Goal: Task Accomplishment & Management: Manage account settings

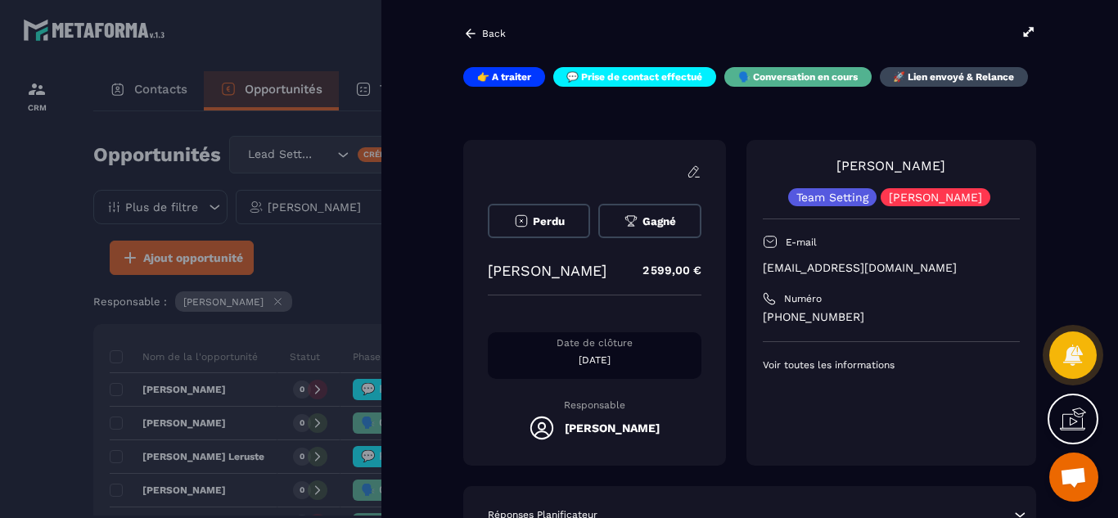
click at [744, 283] on div "Perdu [PERSON_NAME] Jabrane 2 599,00 € Date de clôture [DATE] Responsable [PERS…" at bounding box center [749, 303] width 573 height 326
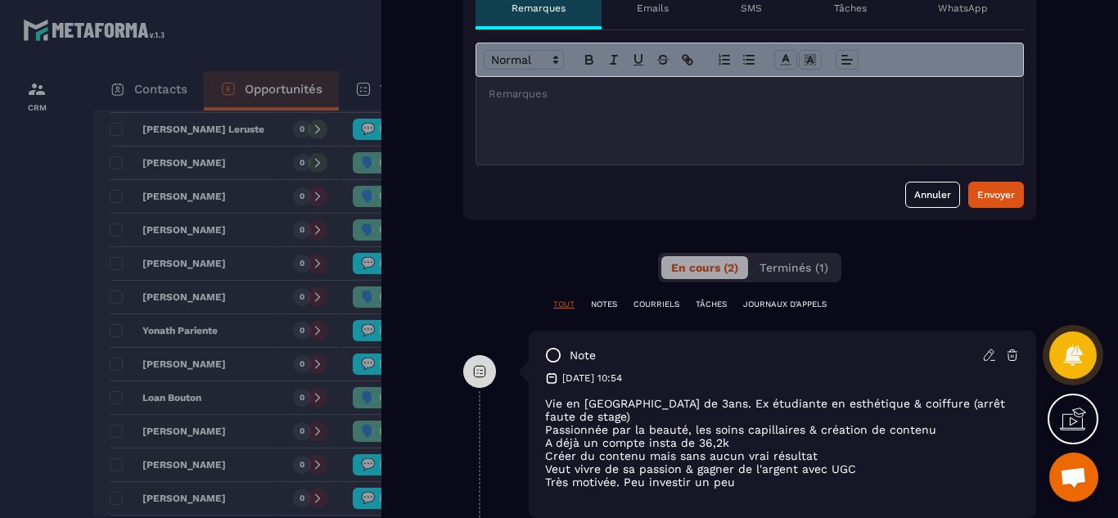
scroll to position [589, 0]
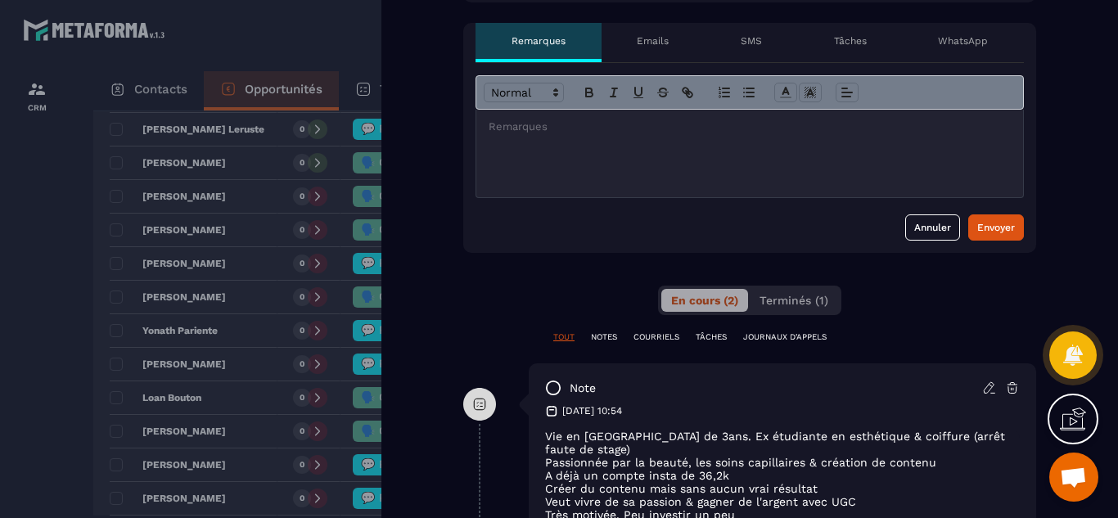
click at [850, 41] on p "Tâches" at bounding box center [850, 40] width 33 height 13
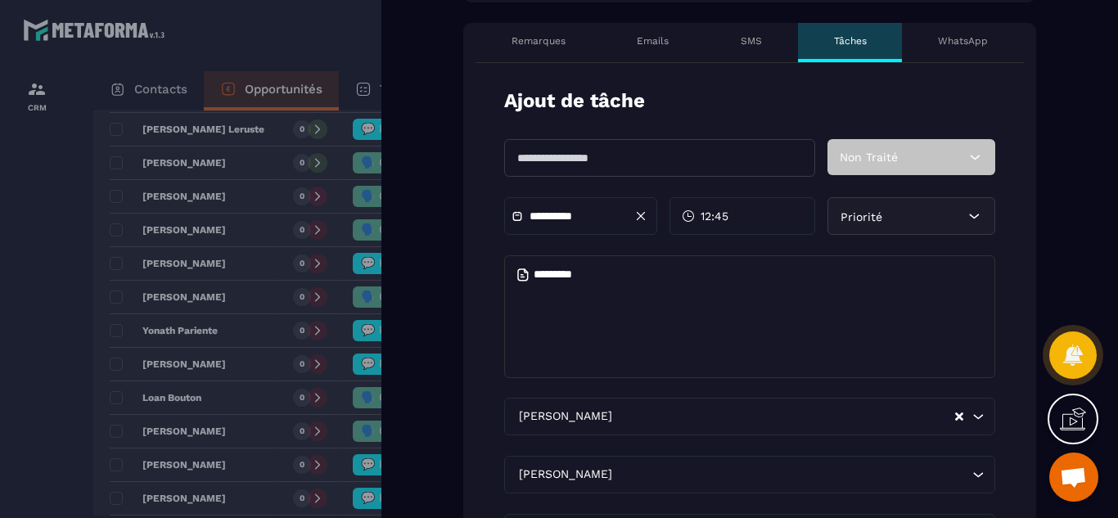
click at [642, 160] on input "text" at bounding box center [659, 158] width 311 height 38
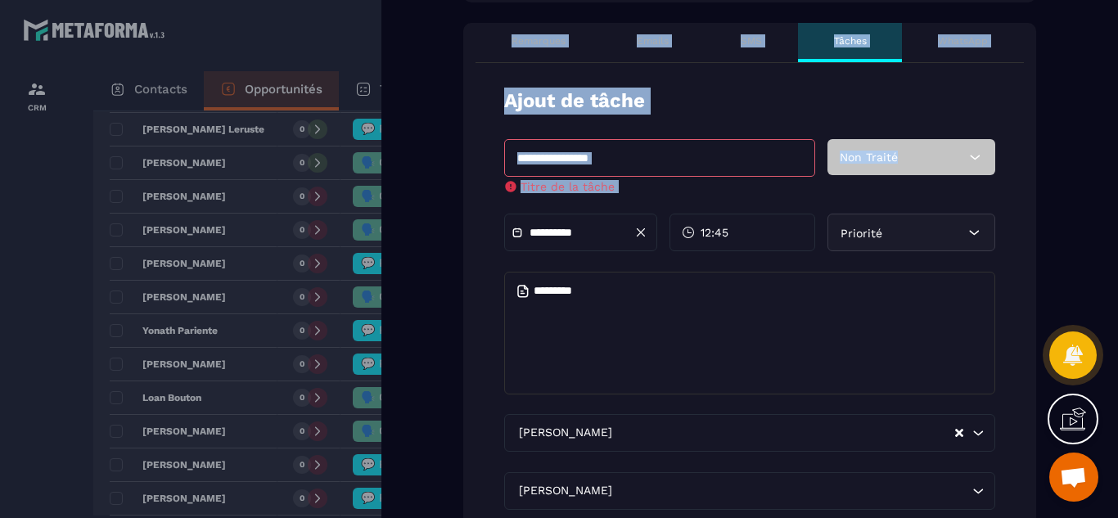
drag, startPoint x: 488, startPoint y: 224, endPoint x: 0, endPoint y: 277, distance: 490.6
click at [0, 277] on div "Back 👉 A traiter 💬 Prise de contact effectué 🗣️ Conversation en cours 🚀 Lien en…" at bounding box center [559, 259] width 1118 height 518
click at [16, 295] on div at bounding box center [559, 259] width 1118 height 518
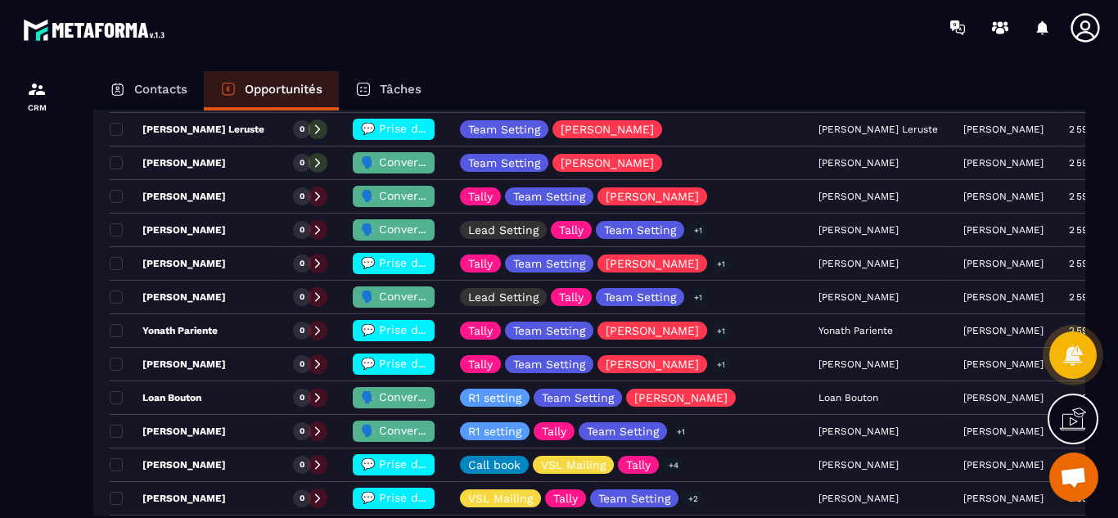
click at [263, 95] on p "Opportunités" at bounding box center [284, 89] width 78 height 15
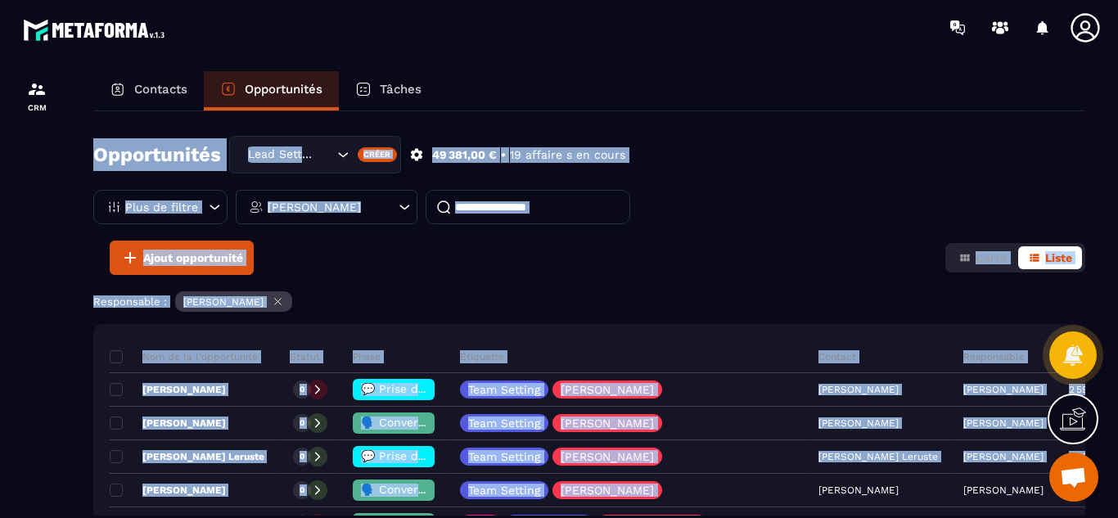
drag, startPoint x: 690, startPoint y: 161, endPoint x: 698, endPoint y: 80, distance: 81.4
click at [698, 80] on div "Contacts Opportunités Tâches Opportunités Lead Setting Créer 49 381,00 € • 19 a…" at bounding box center [589, 309] width 1024 height 477
click at [207, 271] on button "Ajout opportunité" at bounding box center [182, 258] width 144 height 34
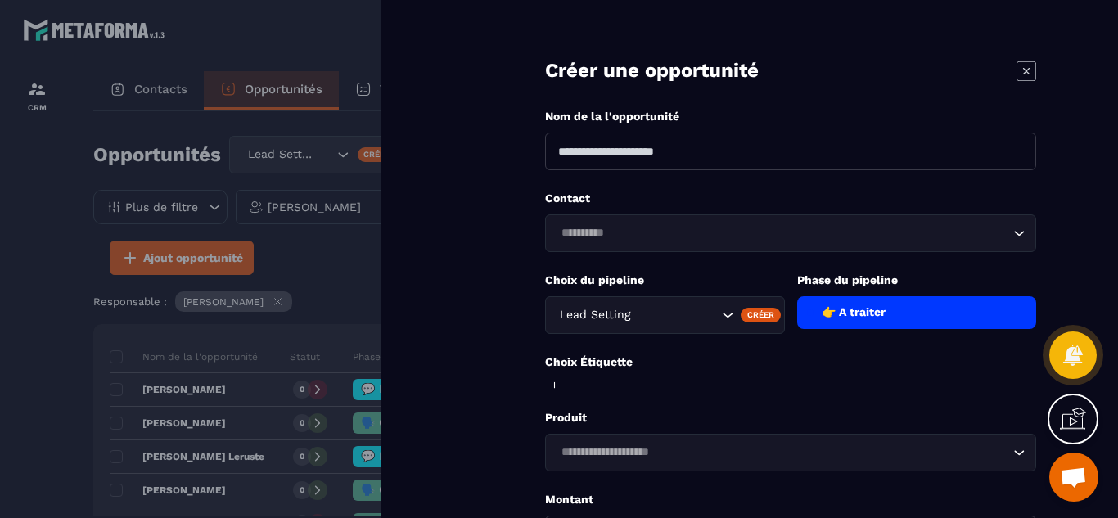
click at [518, 304] on form "**********" at bounding box center [790, 370] width 655 height 741
click at [17, 299] on div at bounding box center [559, 259] width 1118 height 518
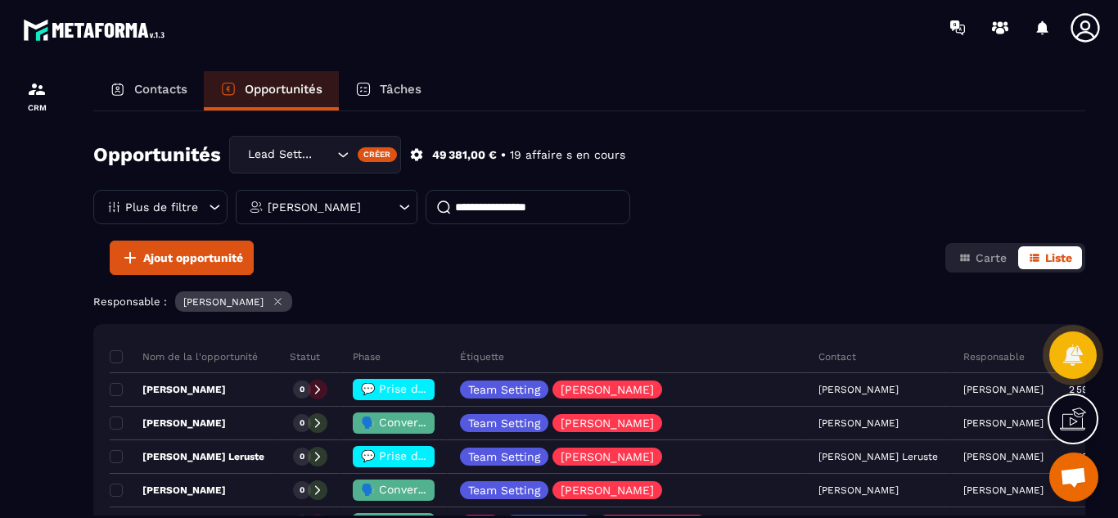
click at [155, 91] on p "Contacts" at bounding box center [160, 89] width 53 height 15
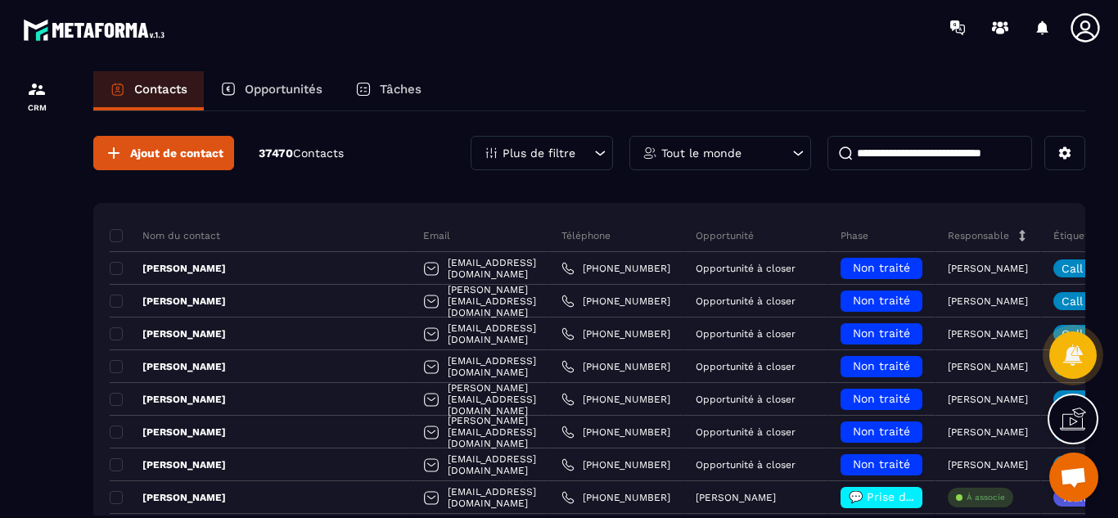
click at [881, 158] on input at bounding box center [929, 153] width 205 height 34
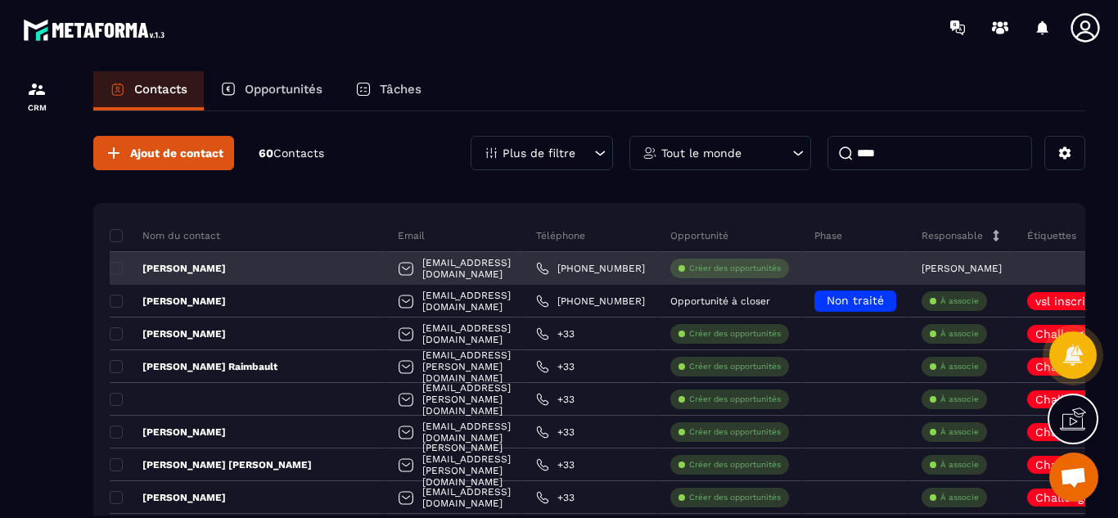
type input "****"
click at [162, 271] on p "[PERSON_NAME]" at bounding box center [168, 268] width 116 height 13
